Goal: Information Seeking & Learning: Learn about a topic

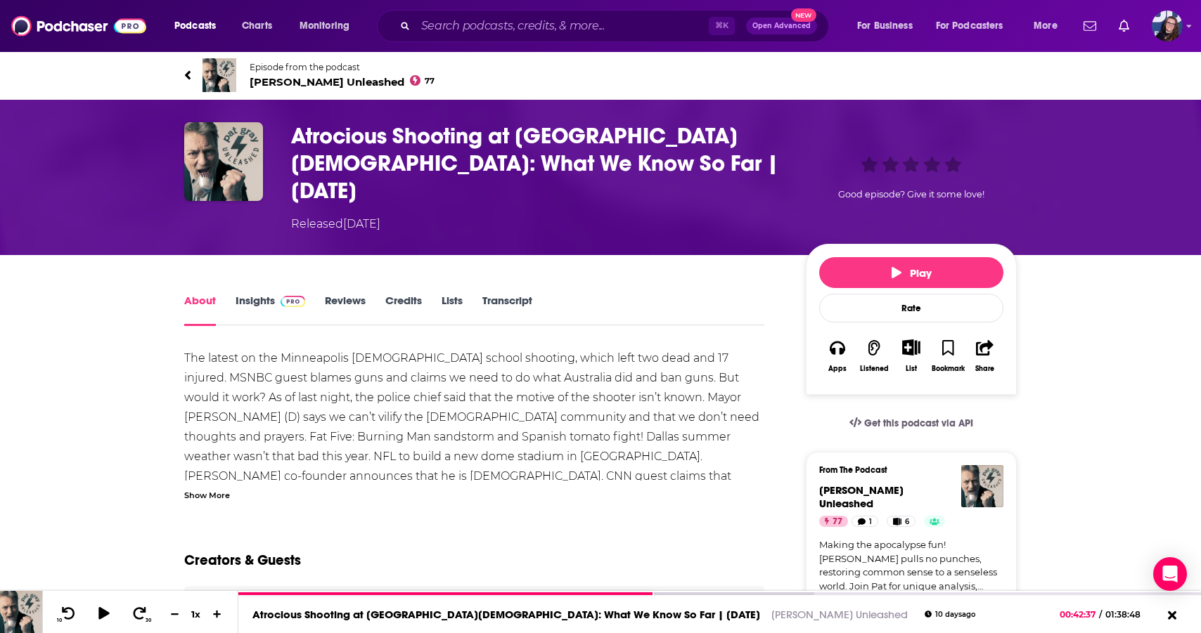
click at [908, 340] on icon "Show More Button" at bounding box center [911, 347] width 18 height 15
click at [228, 136] on img "Atrocious Shooting at Annunciation Catholic School: What We Know So Far | 8/28/…" at bounding box center [223, 161] width 79 height 79
click at [276, 82] on span "[PERSON_NAME] Unleashed 77" at bounding box center [342, 81] width 185 height 13
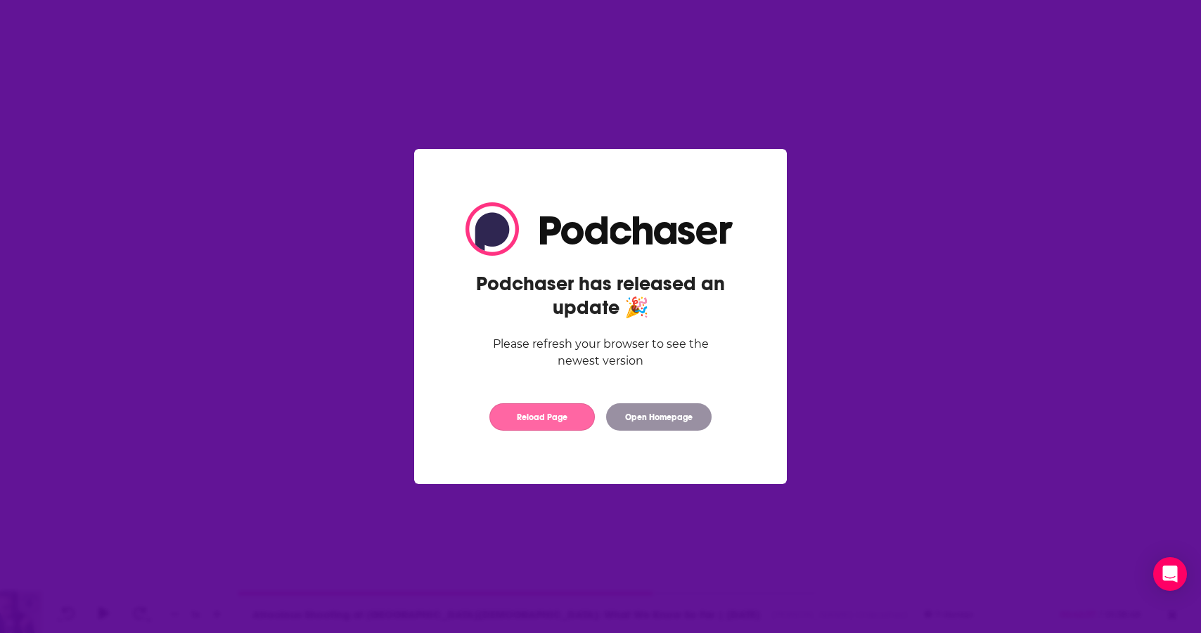
click at [555, 418] on button "Reload Page" at bounding box center [541, 417] width 105 height 27
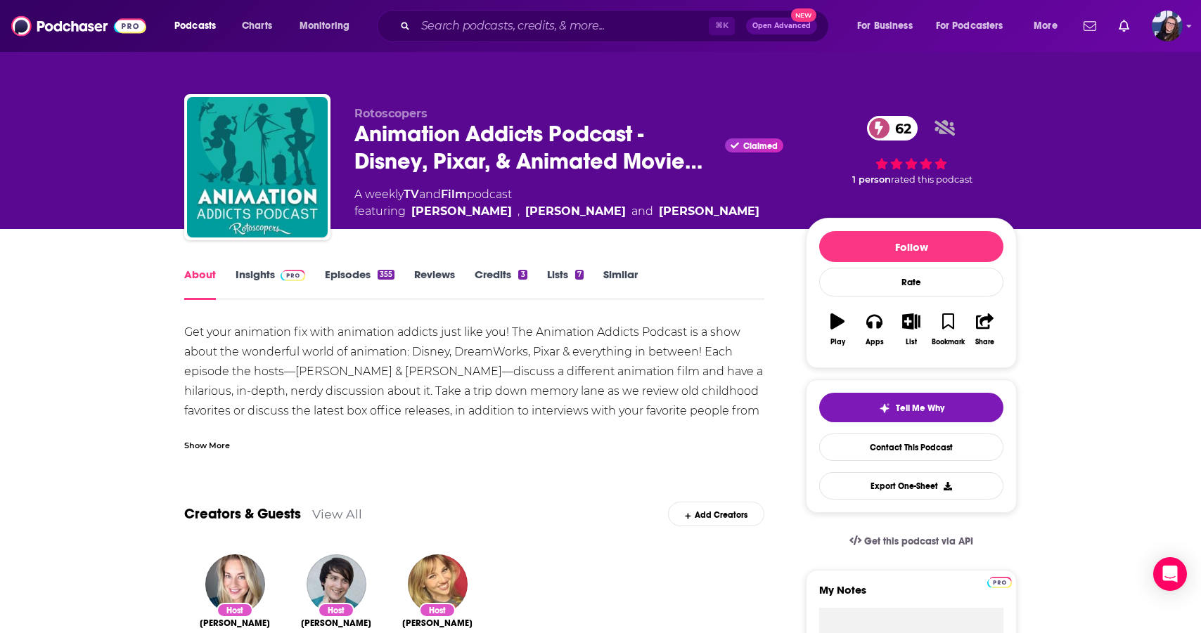
click at [262, 276] on link "Insights" at bounding box center [271, 284] width 70 height 32
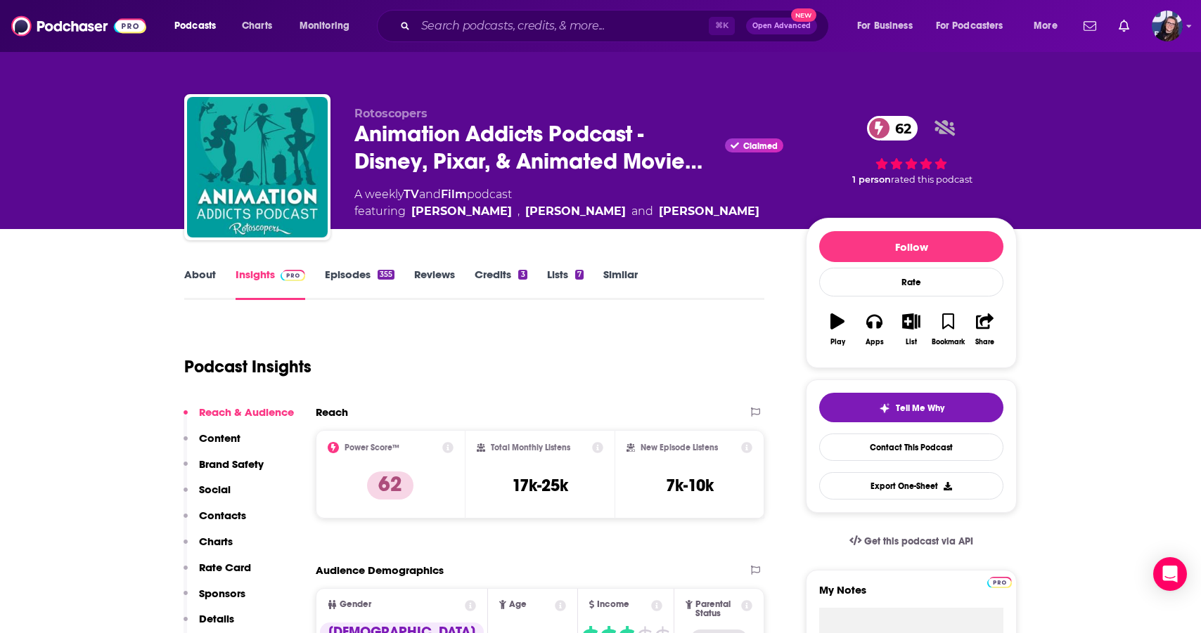
click at [909, 326] on icon "button" at bounding box center [912, 321] width 18 height 15
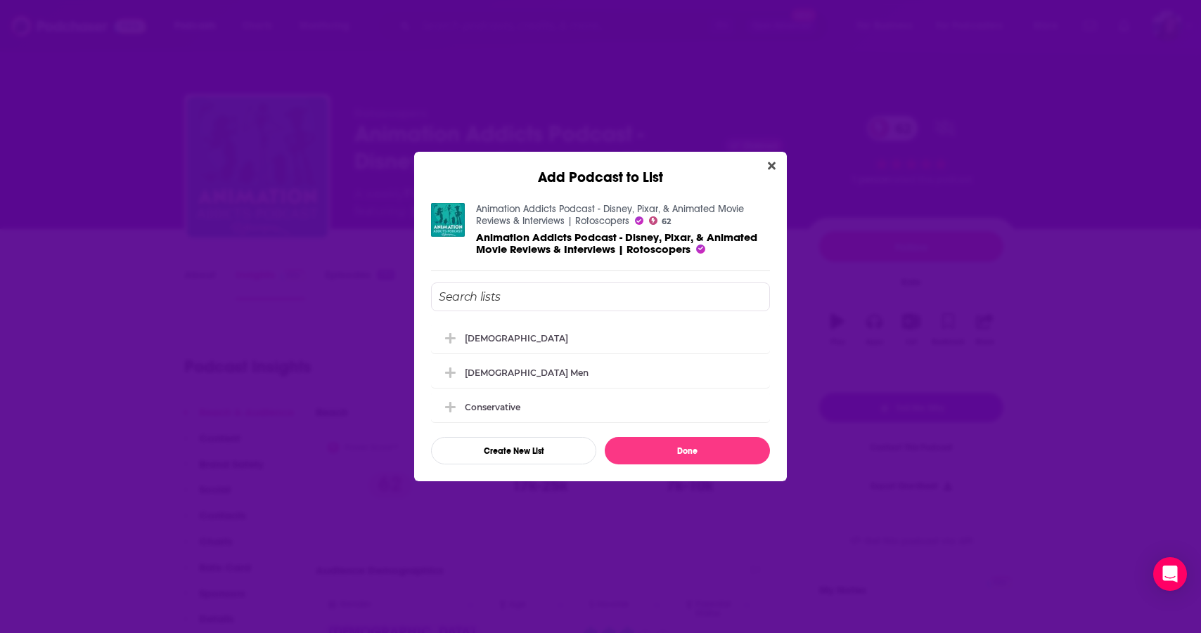
click at [479, 295] on input "Add Podcast To List" at bounding box center [600, 297] width 339 height 29
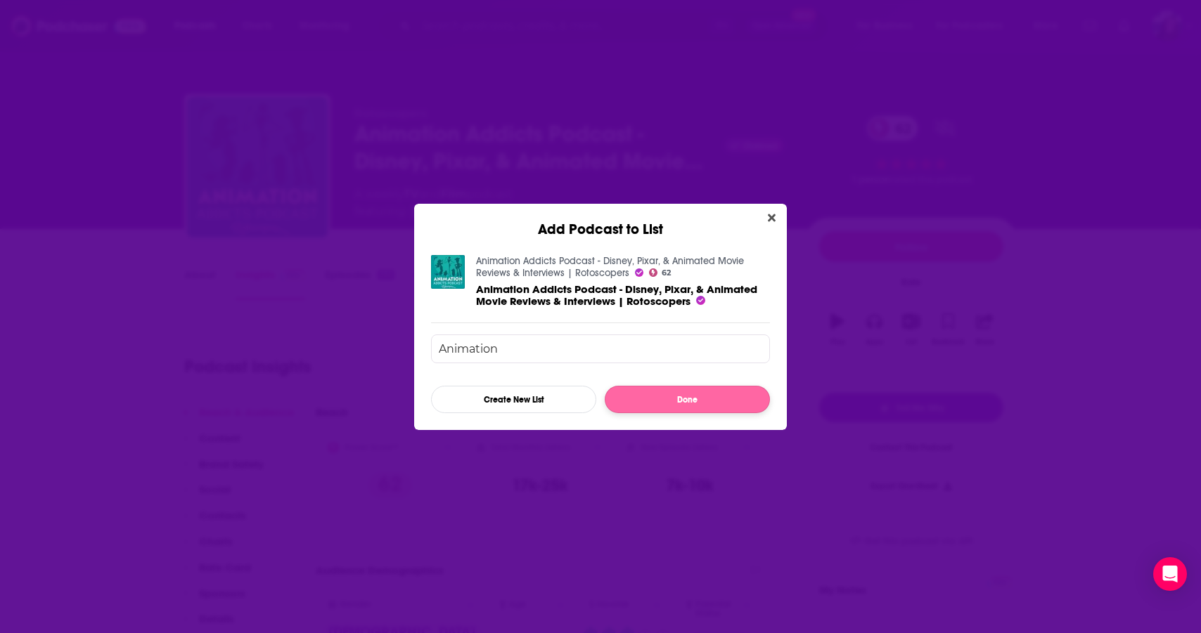
type input "Animation"
click at [629, 395] on button "Done" at bounding box center [687, 399] width 165 height 27
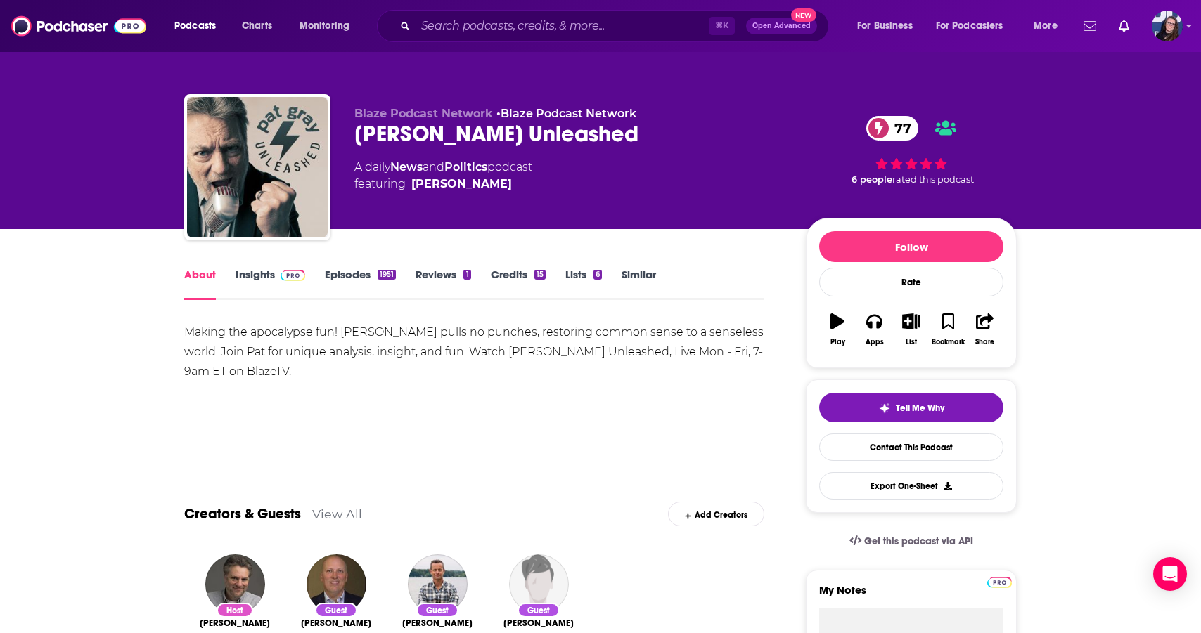
click at [912, 324] on icon "button" at bounding box center [912, 321] width 18 height 15
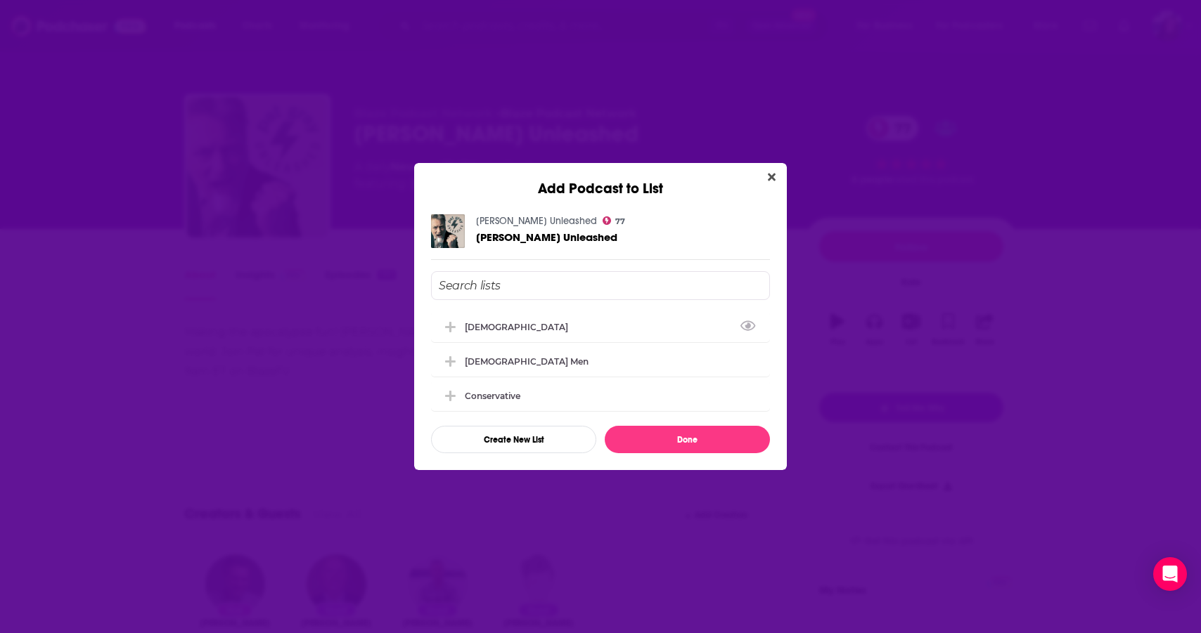
click at [520, 279] on input "Add Podcast To List" at bounding box center [600, 285] width 339 height 29
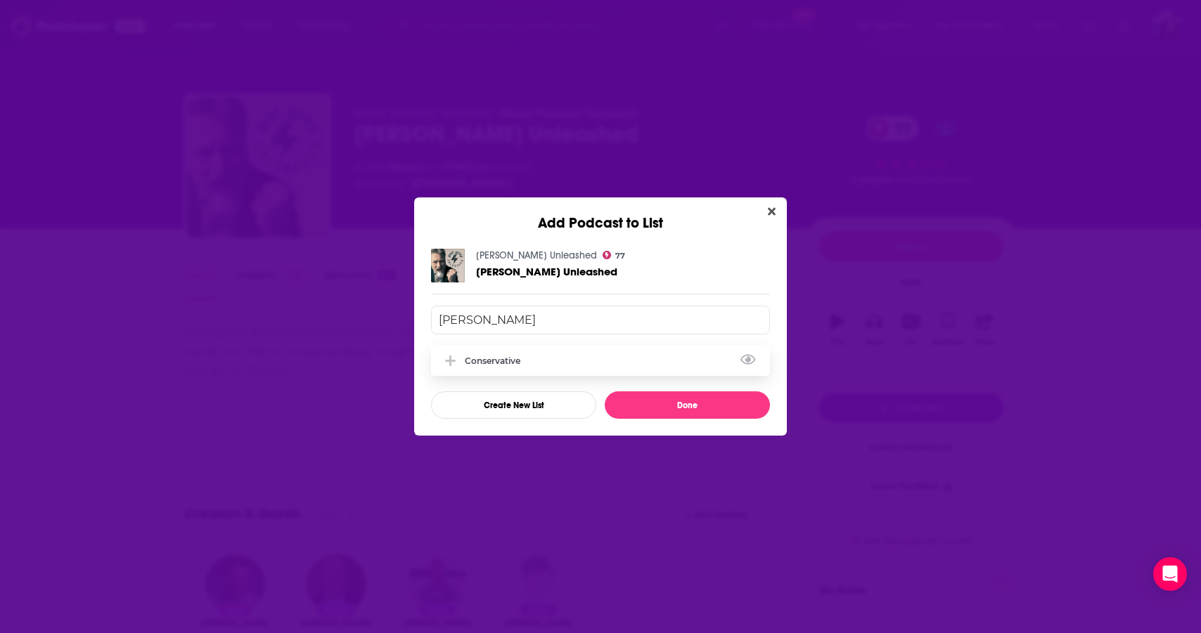
click at [517, 356] on div "Conservative" at bounding box center [497, 361] width 64 height 11
type input "Conser"
click at [617, 397] on button "Done" at bounding box center [687, 405] width 165 height 27
